Goal: Information Seeking & Learning: Understand process/instructions

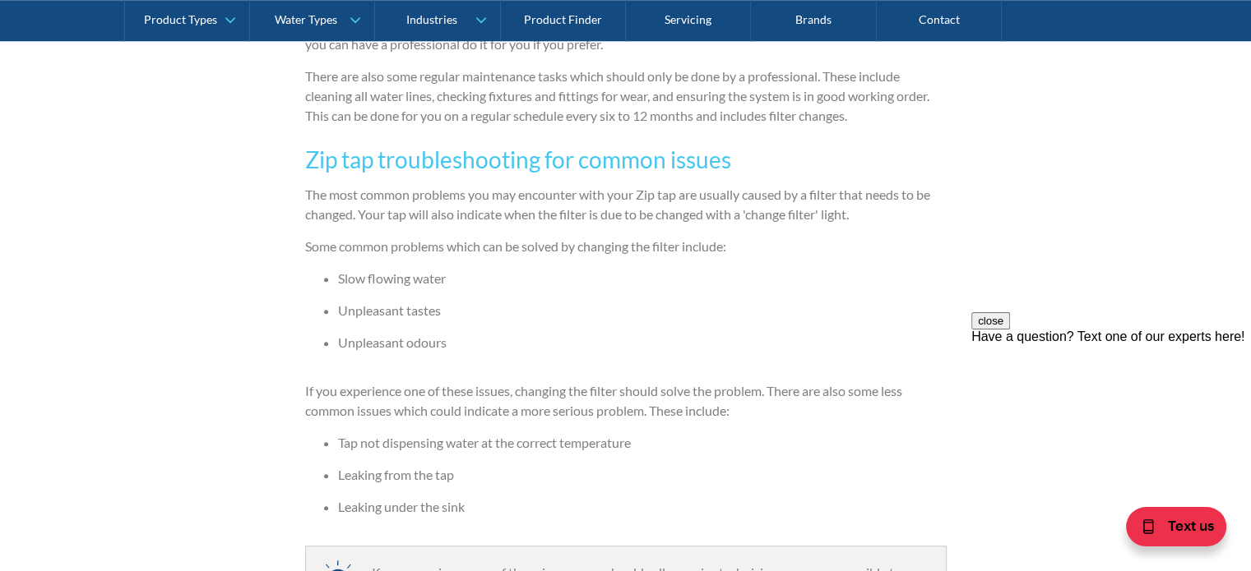
click at [612, 347] on li "Unpleasant odours" at bounding box center [642, 343] width 608 height 20
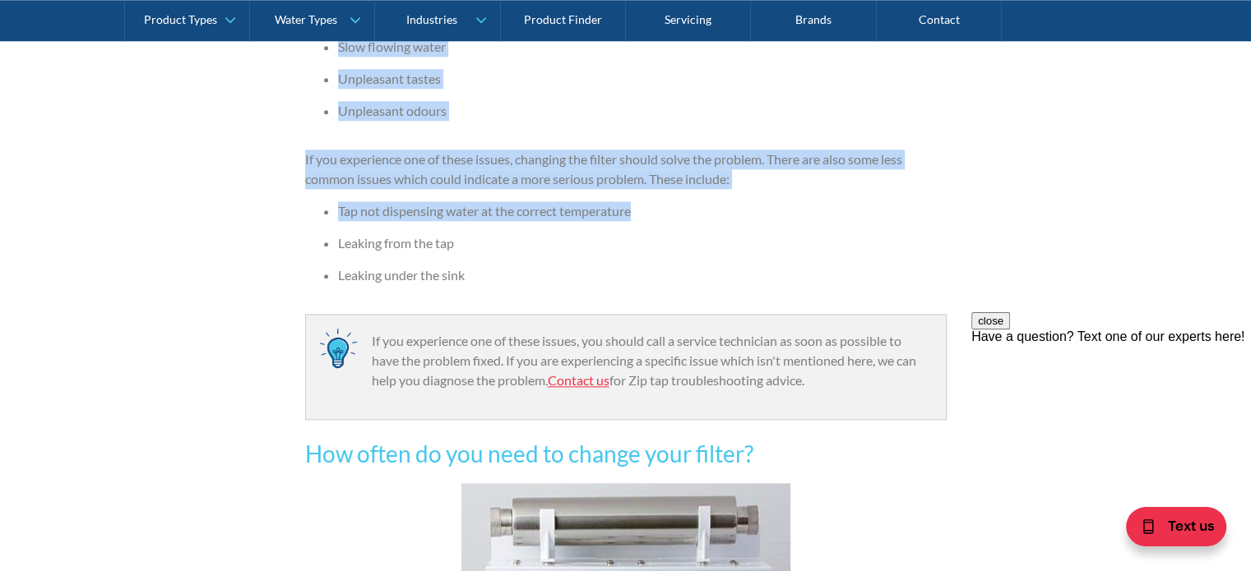
scroll to position [1787, 0]
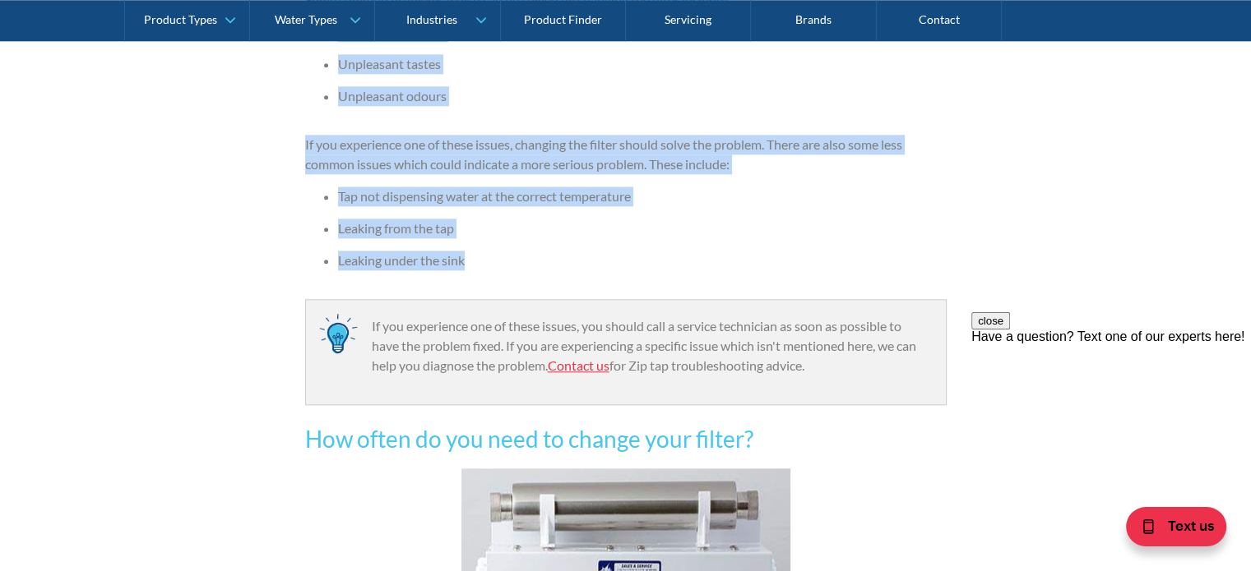
drag, startPoint x: 303, startPoint y: 153, endPoint x: 457, endPoint y: 267, distance: 192.2
click at [465, 258] on div "Servicing and repairs By The Water People The Water People [DATE] 4 minute read…" at bounding box center [625, 133] width 1251 height 3195
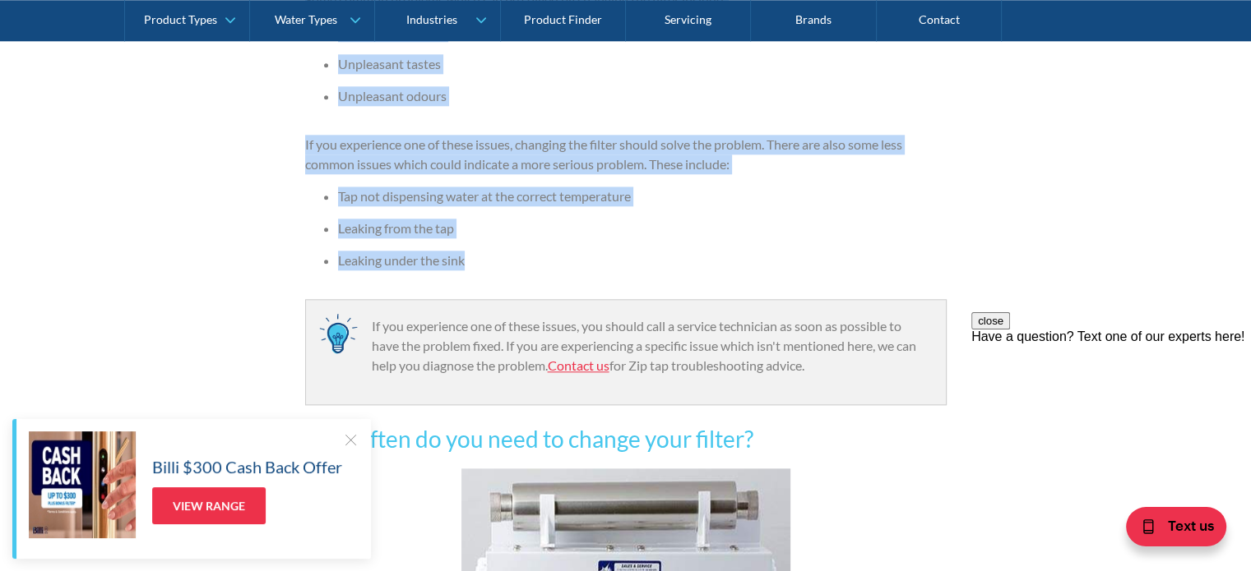
copy div "Zip tap troubleshooting for common issues The most common problems you may enco…"
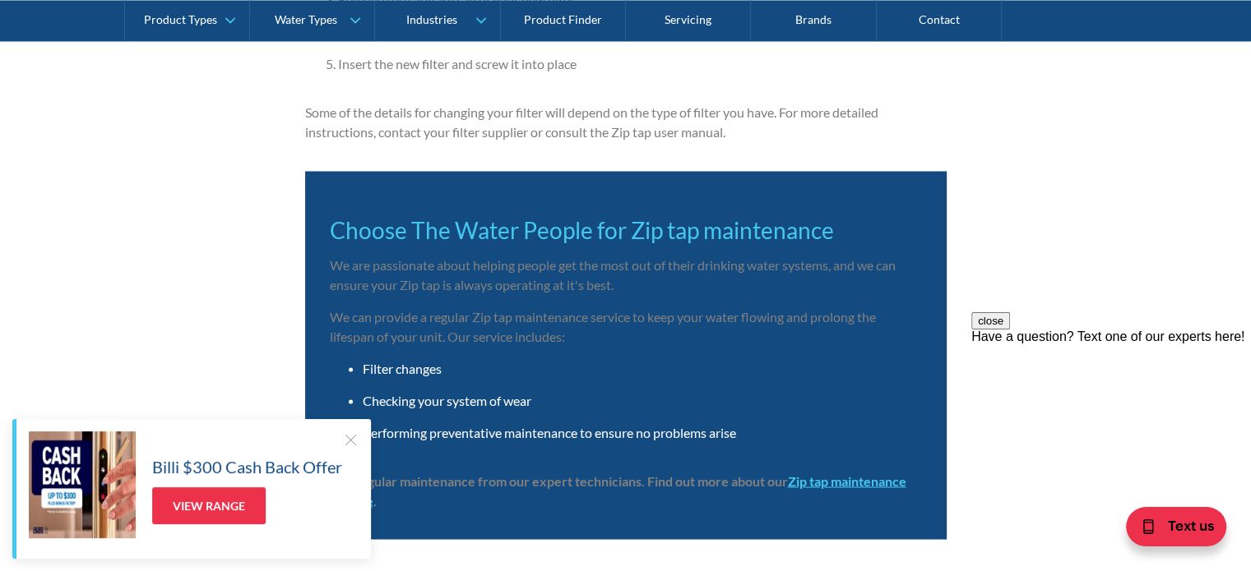
scroll to position [3267, 0]
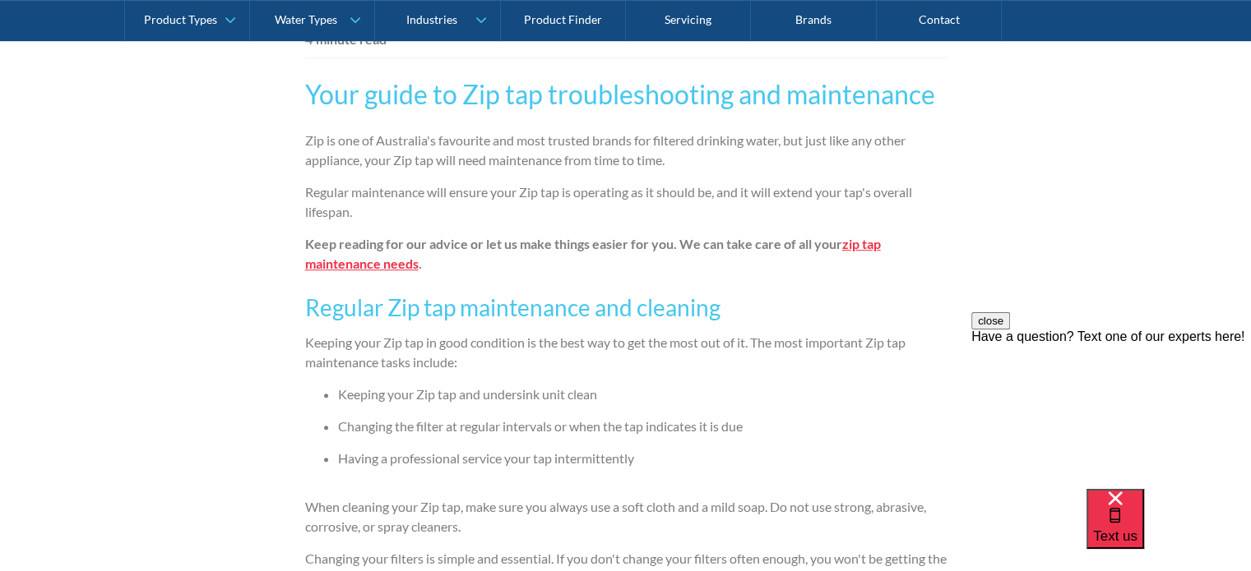
drag, startPoint x: 289, startPoint y: 305, endPoint x: 310, endPoint y: 279, distance: 33.4
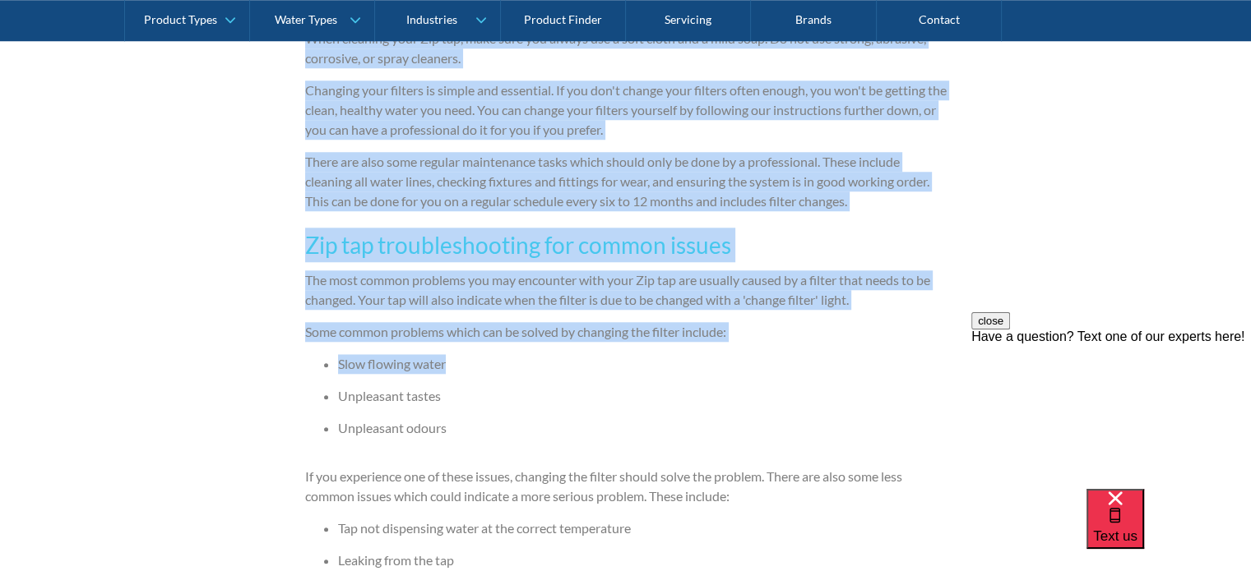
scroll to position [1480, 0]
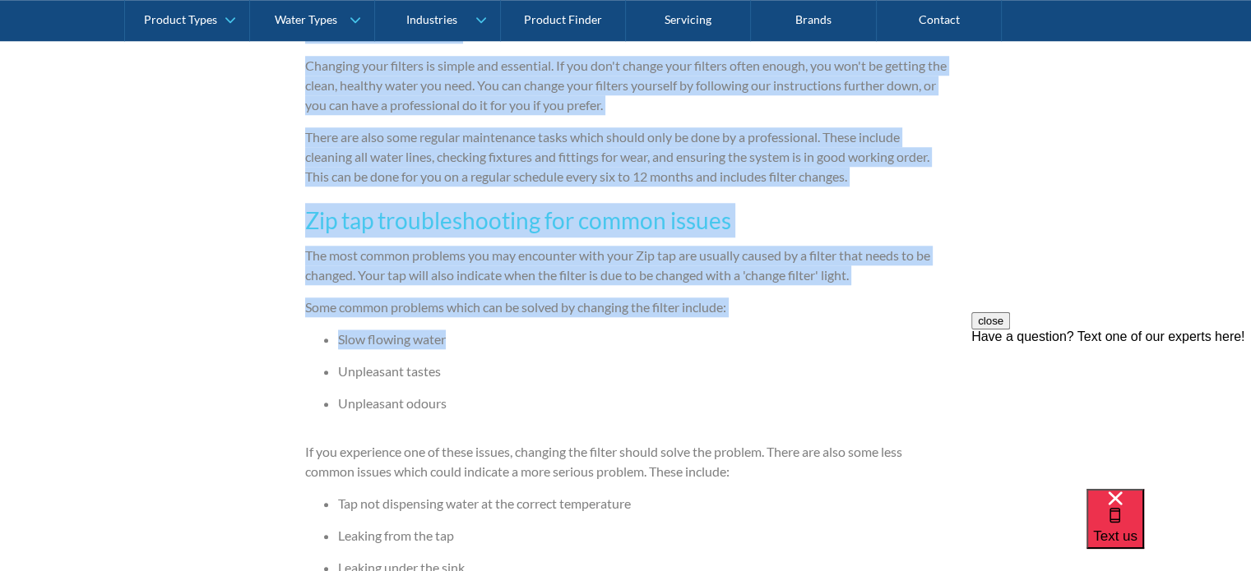
drag, startPoint x: 305, startPoint y: 90, endPoint x: 747, endPoint y: 352, distance: 513.1
click at [796, 339] on div "Servicing and repairs By The Water People The Water People [DATE] 4 minute read…" at bounding box center [625, 441] width 1251 height 3195
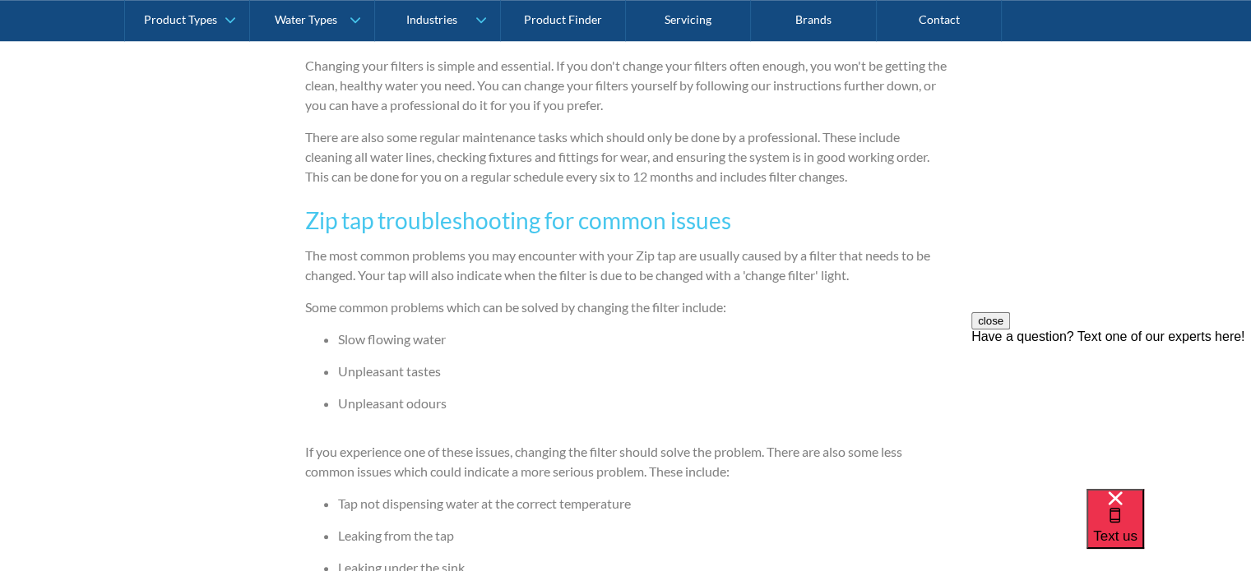
drag, startPoint x: 719, startPoint y: 373, endPoint x: 701, endPoint y: 377, distance: 19.2
click at [707, 377] on li "Unpleasant tastes" at bounding box center [642, 372] width 608 height 20
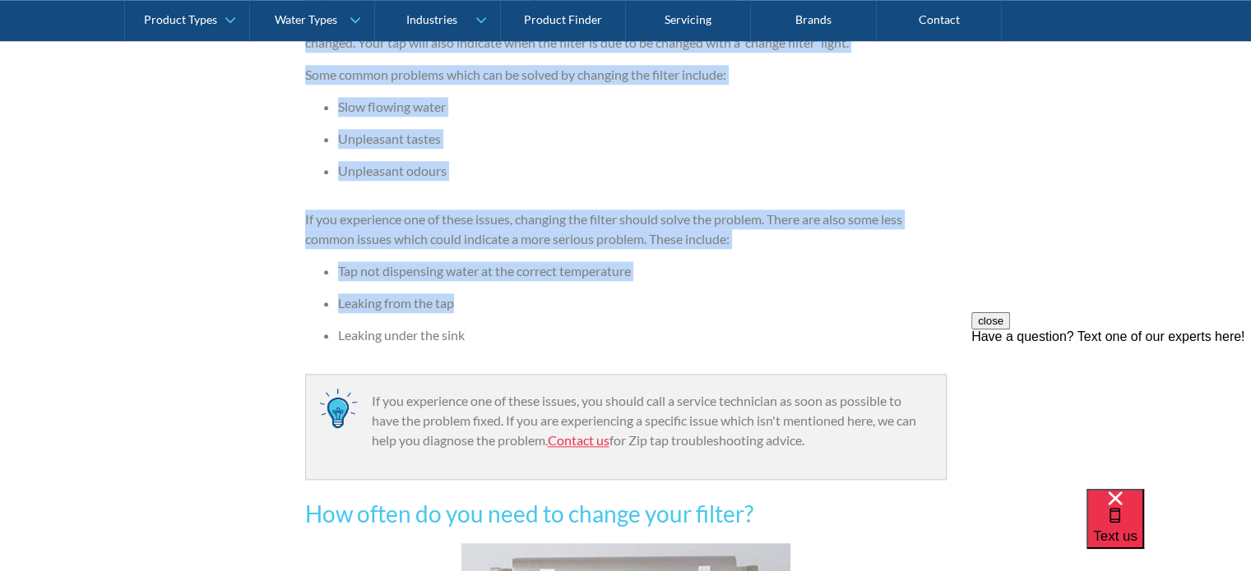
scroll to position [1727, 0]
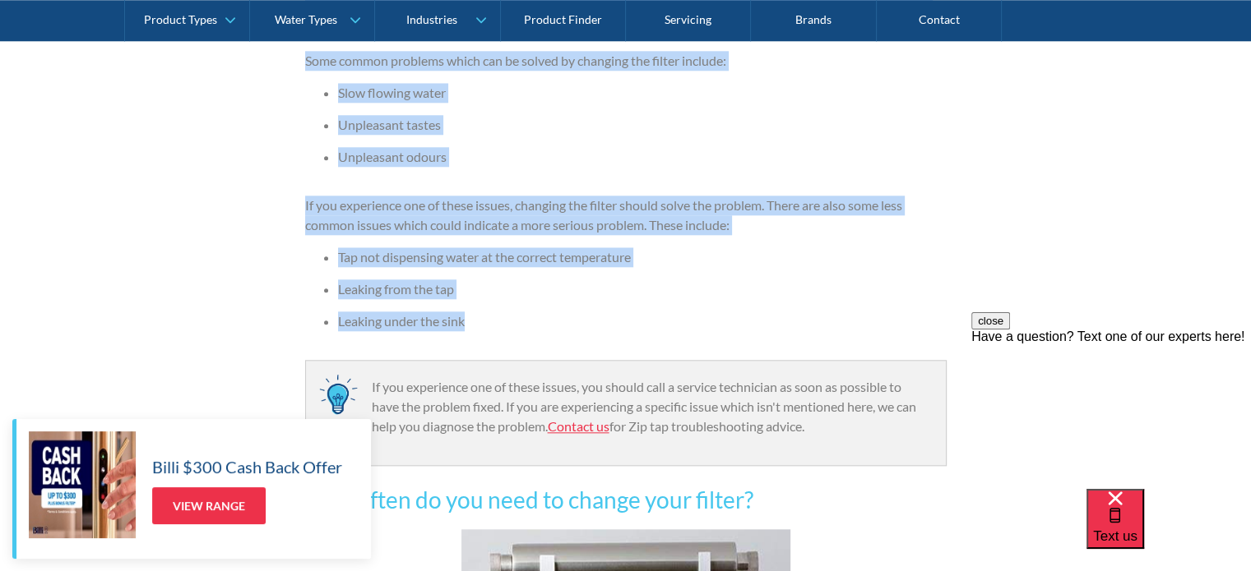
drag, startPoint x: 299, startPoint y: 217, endPoint x: 523, endPoint y: 301, distance: 238.8
click at [533, 310] on div "Servicing and repairs By The Water People The Water People [DATE] 4 minute read…" at bounding box center [625, 194] width 1251 height 3195
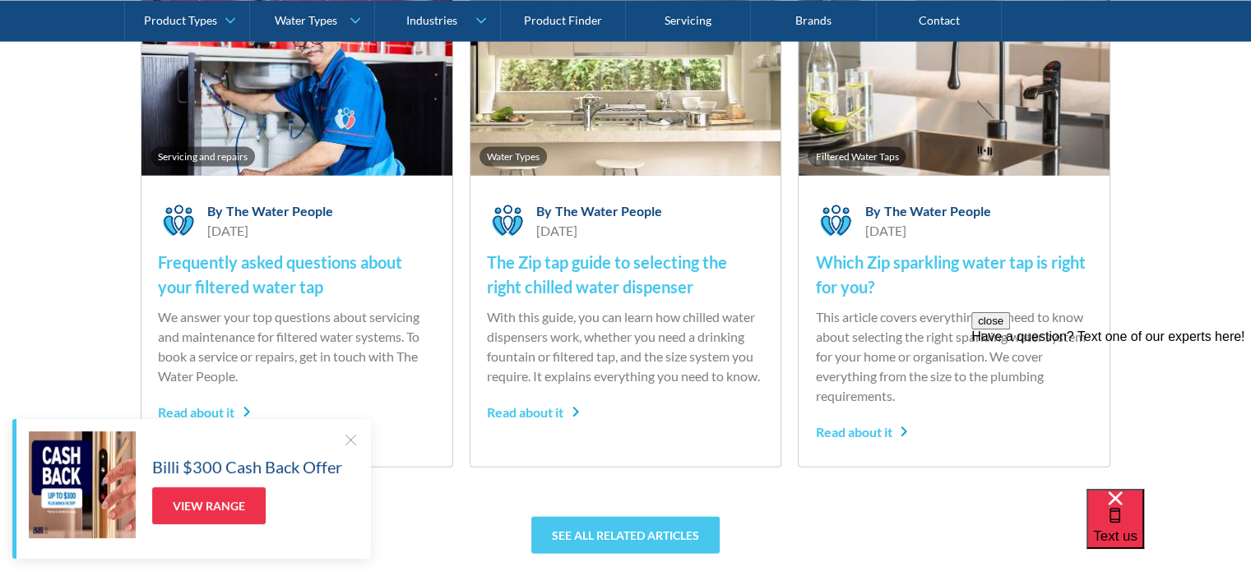
scroll to position [3618, 0]
